Goal: Find specific page/section: Find specific page/section

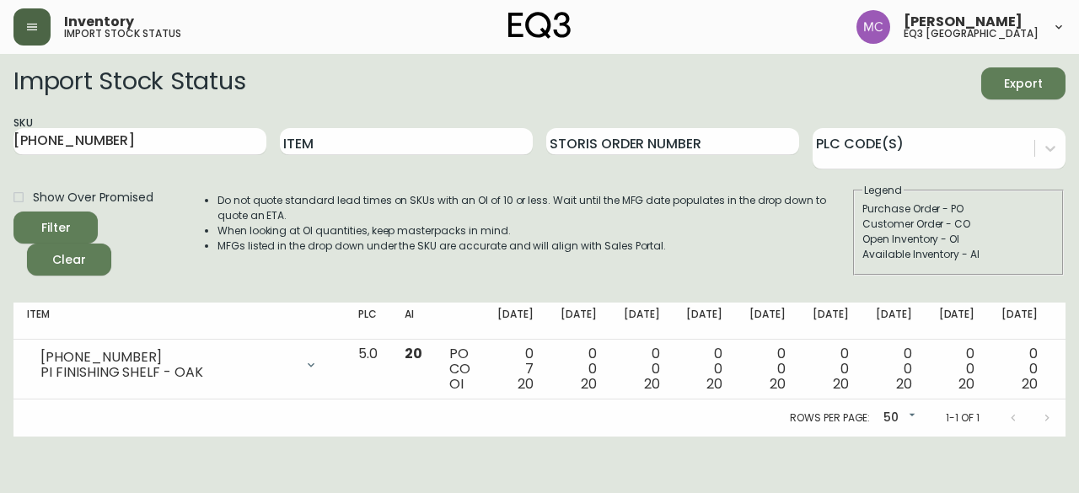
click at [32, 20] on icon "button" at bounding box center [31, 26] width 13 height 13
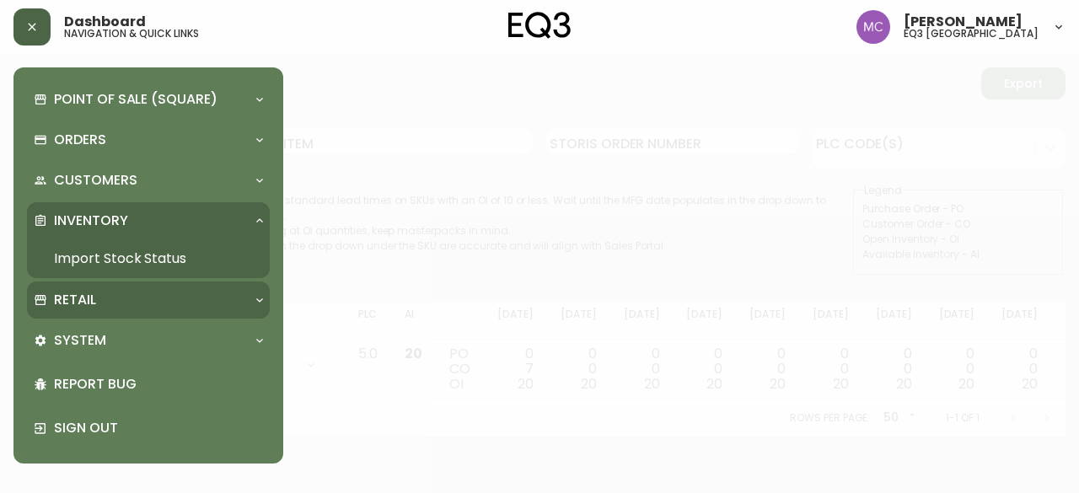
click at [67, 304] on p "Retail" at bounding box center [75, 300] width 42 height 19
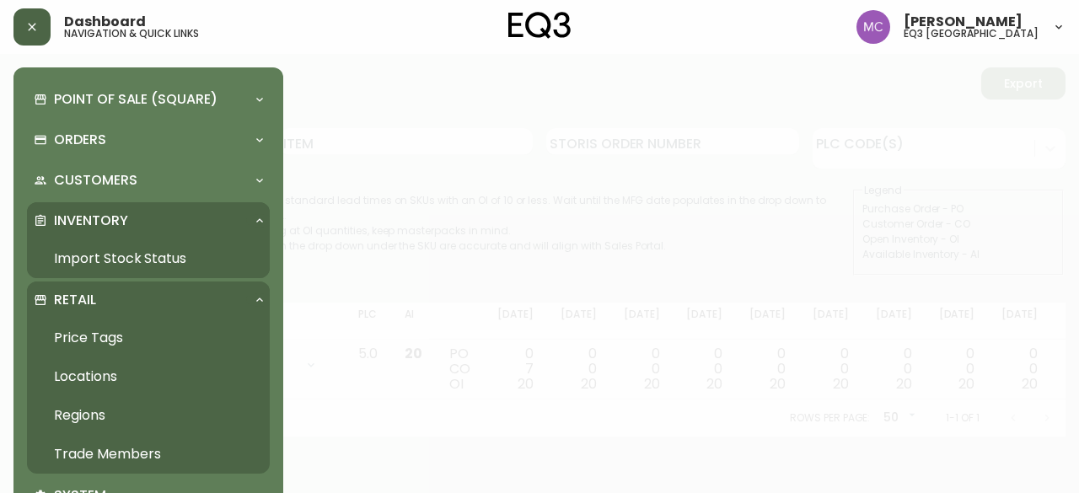
click at [132, 456] on link "Trade Members" at bounding box center [148, 454] width 243 height 39
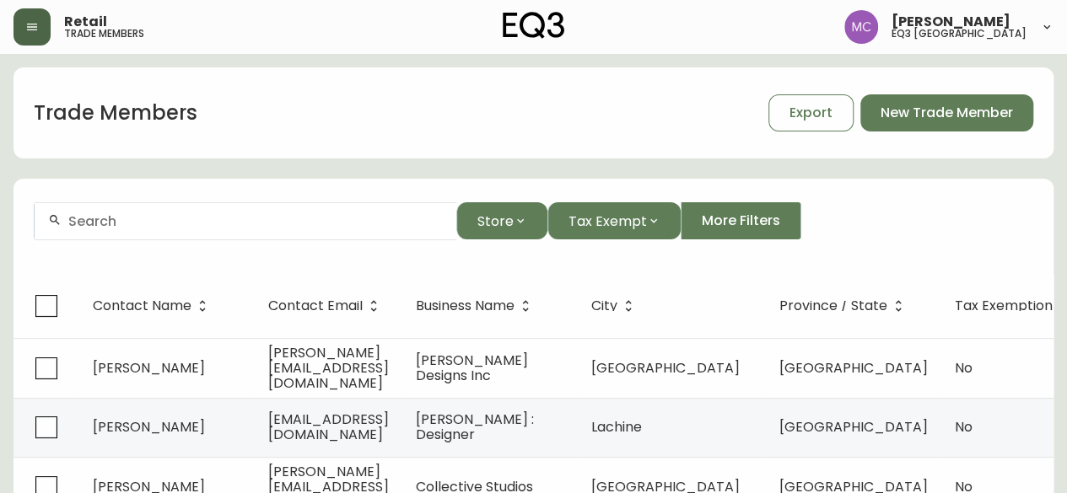
click at [140, 223] on input "text" at bounding box center [255, 221] width 374 height 16
type input "MB design"
click at [91, 217] on input "MB design" at bounding box center [255, 221] width 374 height 16
drag, startPoint x: 160, startPoint y: 221, endPoint x: 0, endPoint y: 211, distance: 160.5
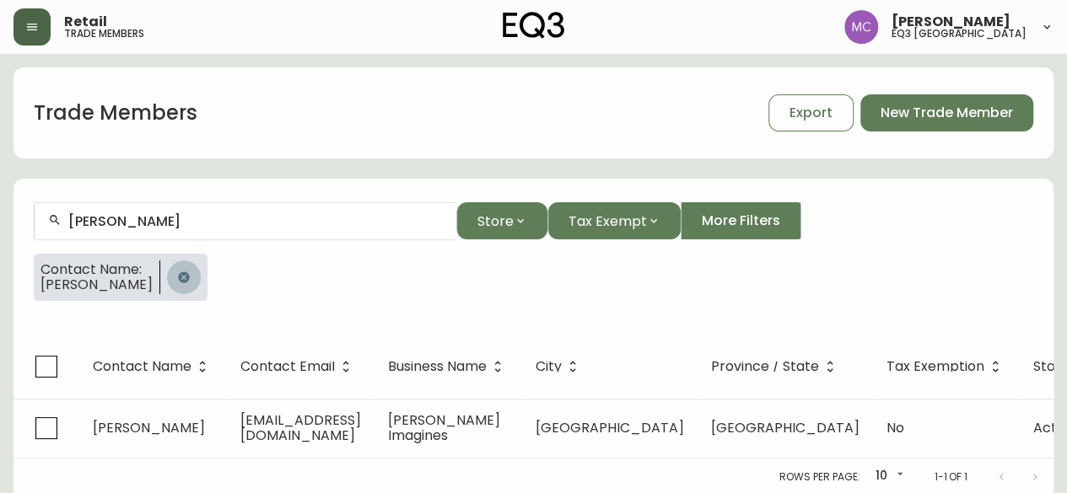
click at [178, 275] on icon "button" at bounding box center [183, 277] width 11 height 11
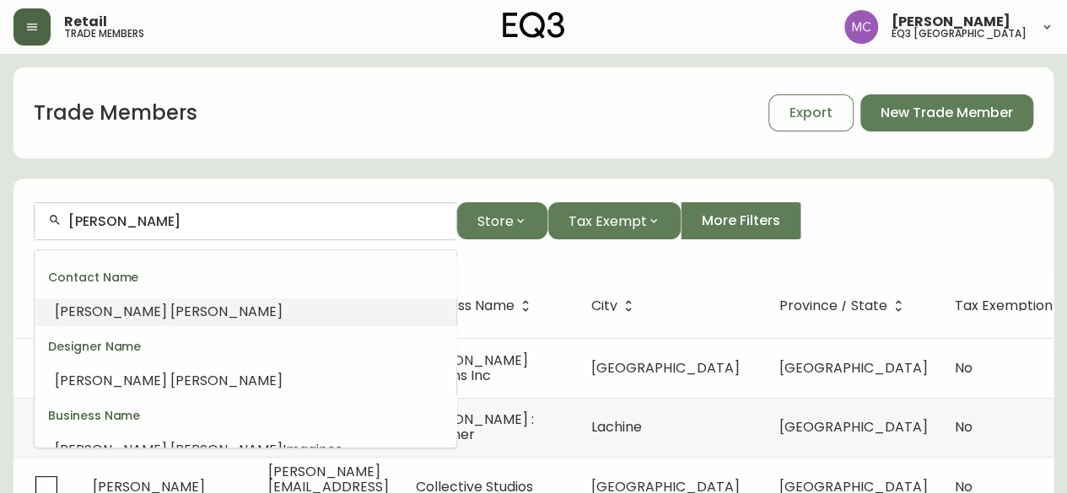
drag, startPoint x: 172, startPoint y: 223, endPoint x: 101, endPoint y: 225, distance: 70.9
click at [101, 225] on input "[PERSON_NAME]" at bounding box center [255, 221] width 374 height 16
type input "L"
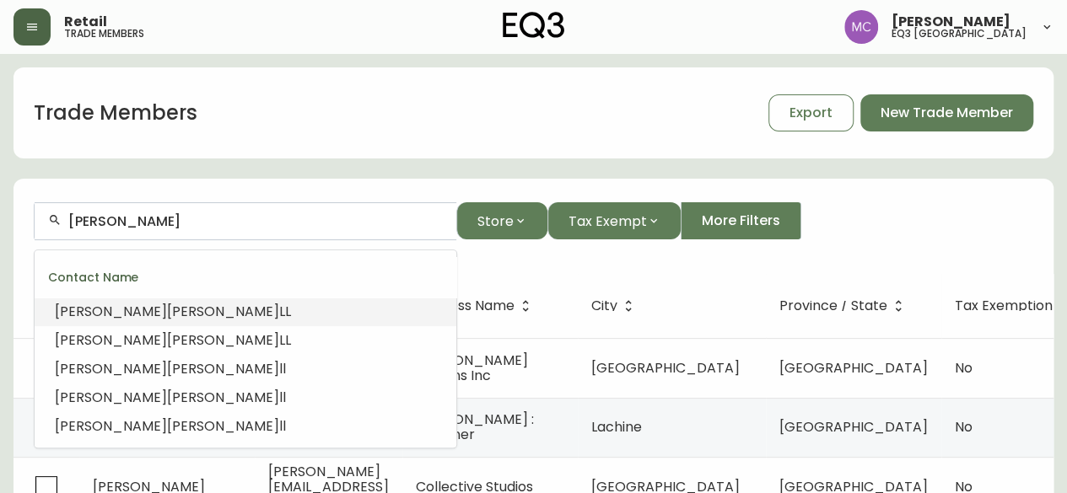
type input "[PERSON_NAME]"
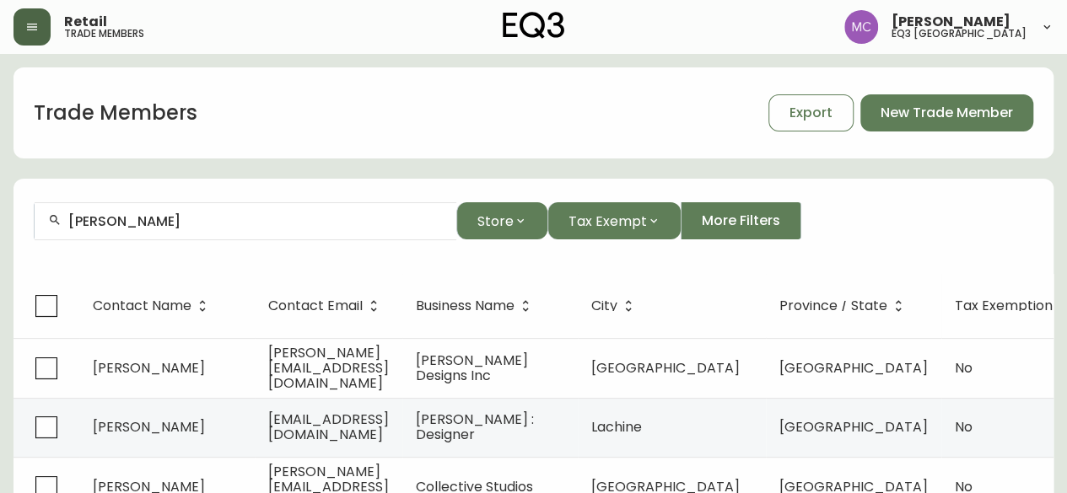
drag, startPoint x: 137, startPoint y: 230, endPoint x: 0, endPoint y: 212, distance: 137.7
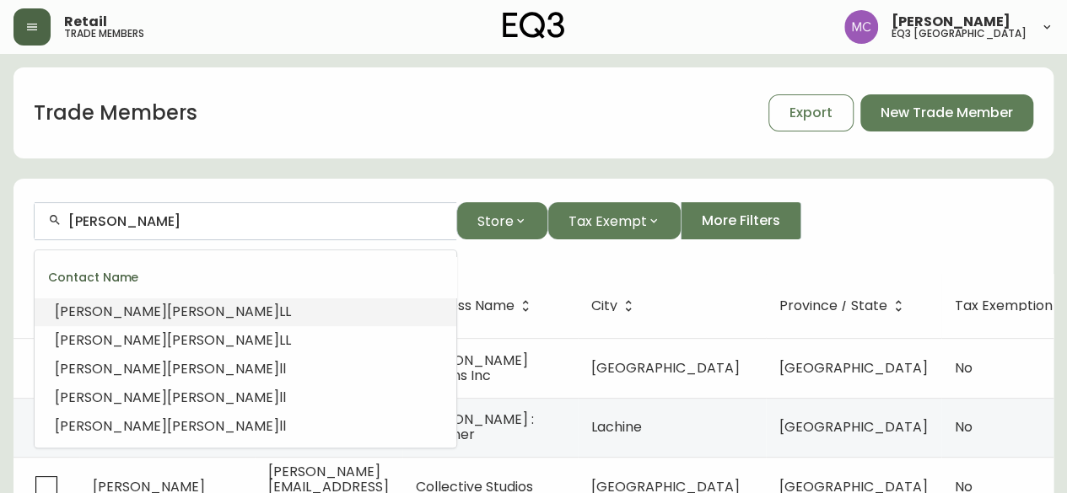
drag, startPoint x: 148, startPoint y: 227, endPoint x: 0, endPoint y: 187, distance: 153.6
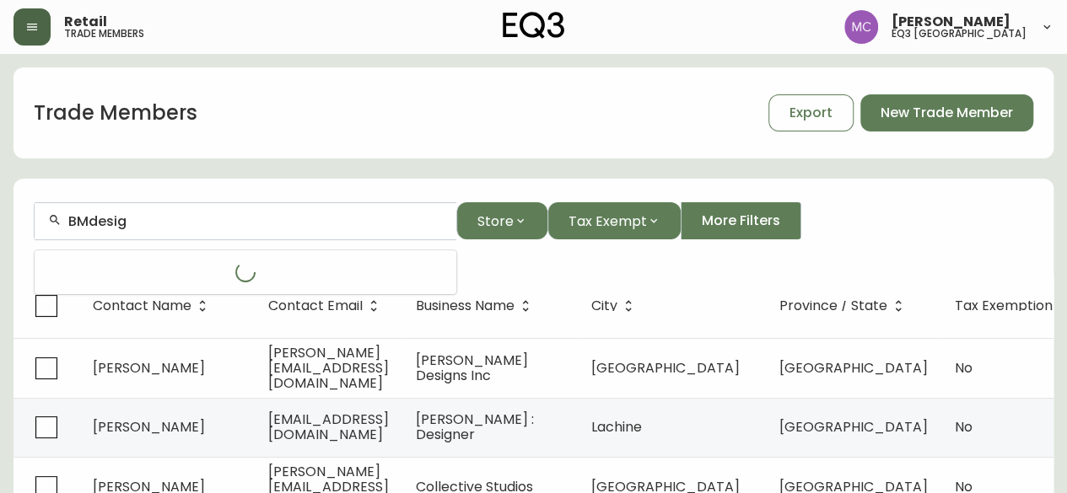
type input "BMdesign"
click at [90, 219] on input "BMdesign" at bounding box center [255, 221] width 374 height 16
type input "BM design"
